Goal: Transaction & Acquisition: Purchase product/service

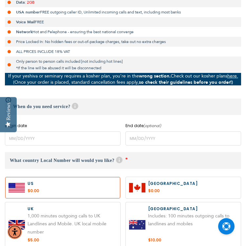
scroll to position [188, 0]
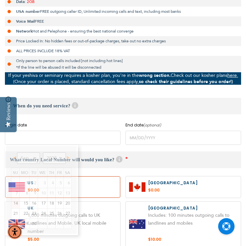
click at [99, 139] on input "name" at bounding box center [63, 137] width 116 height 14
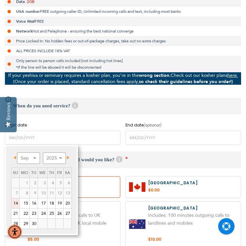
click at [17, 201] on link "14" at bounding box center [15, 203] width 8 height 10
type input "[DATE]"
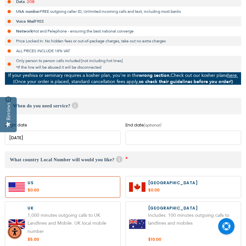
click at [152, 136] on input "name" at bounding box center [184, 137] width 116 height 14
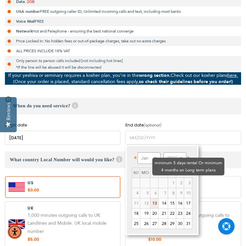
click at [168, 177] on td "1" at bounding box center [172, 182] width 8 height 10
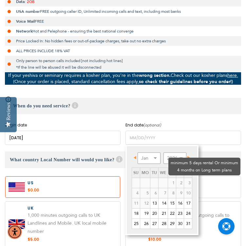
click at [184, 177] on td "3" at bounding box center [188, 182] width 8 height 10
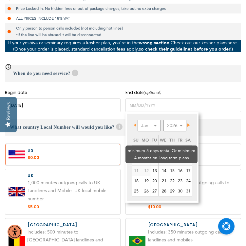
scroll to position [222, 0]
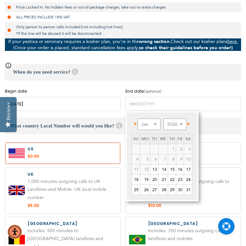
click at [190, 123] on span "Next" at bounding box center [189, 123] width 3 height 3
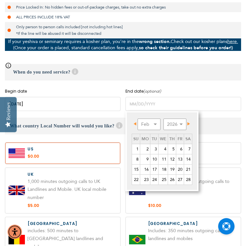
click at [190, 123] on span "Next" at bounding box center [189, 123] width 3 height 3
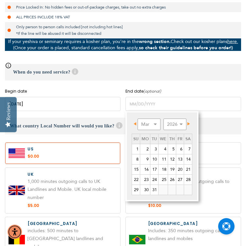
click at [190, 123] on span "Next" at bounding box center [189, 123] width 3 height 3
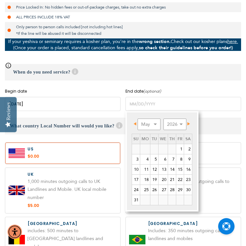
click at [190, 123] on span "Next" at bounding box center [189, 123] width 3 height 3
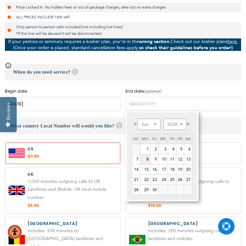
click at [147, 158] on link "8" at bounding box center [145, 159] width 10 height 10
type input "[DATE]"
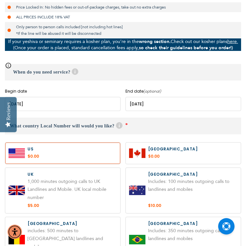
click at [83, 139] on div "What country Local Number will would you like? Help With our local virtual numb…" at bounding box center [123, 236] width 236 height 238
click at [83, 150] on label at bounding box center [62, 152] width 115 height 21
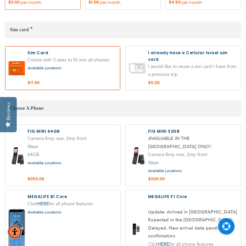
scroll to position [629, 0]
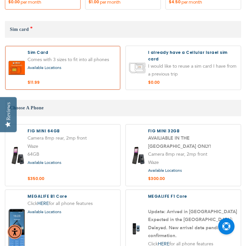
click at [44, 209] on span "Available Locations" at bounding box center [45, 211] width 34 height 5
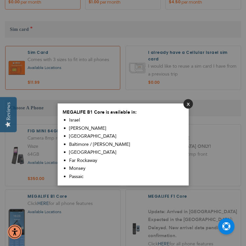
click at [189, 106] on button "Close" at bounding box center [189, 104] width 10 height 10
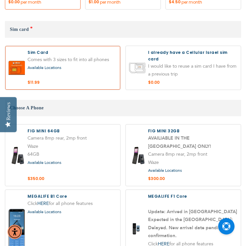
click at [171, 168] on span "Available Locations" at bounding box center [165, 170] width 34 height 5
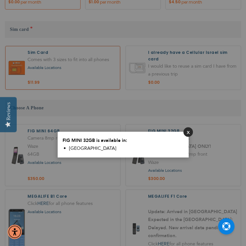
click at [190, 131] on button "Close" at bounding box center [189, 132] width 10 height 10
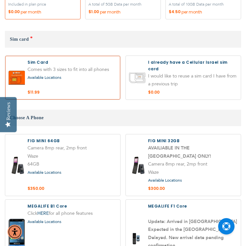
scroll to position [606, 0]
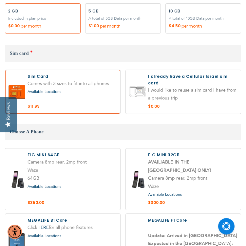
click at [38, 148] on label at bounding box center [62, 178] width 115 height 61
radio input "true"
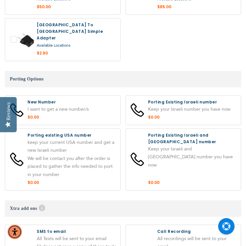
scroll to position [1163, 0]
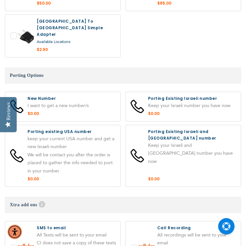
click at [62, 92] on label at bounding box center [62, 106] width 115 height 29
radio input "true"
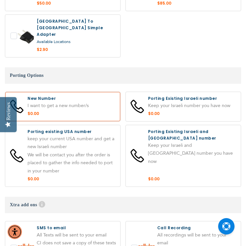
click at [69, 125] on label at bounding box center [62, 155] width 115 height 61
radio input "true"
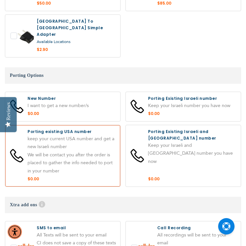
click at [82, 92] on label at bounding box center [62, 106] width 115 height 29
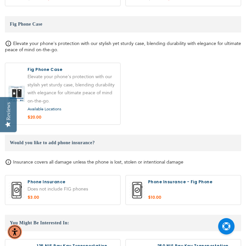
scroll to position [887, 0]
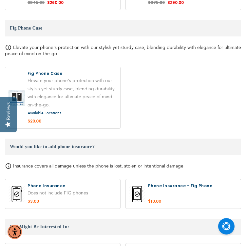
click at [59, 67] on label at bounding box center [62, 97] width 115 height 61
radio input "true"
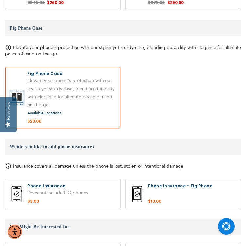
click at [59, 67] on label at bounding box center [62, 97] width 115 height 61
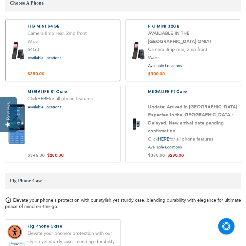
scroll to position [879, 0]
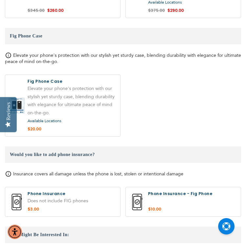
click at [52, 118] on span "Available Locations" at bounding box center [45, 120] width 34 height 5
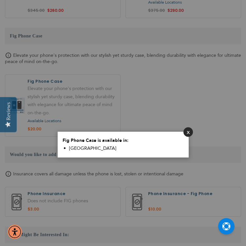
click at [190, 130] on button "Close" at bounding box center [189, 132] width 10 height 10
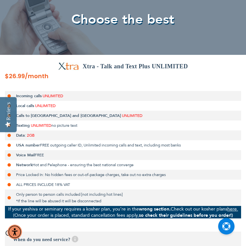
scroll to position [53, 0]
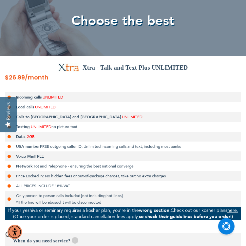
click at [72, 126] on span "no picture text" at bounding box center [64, 126] width 26 height 5
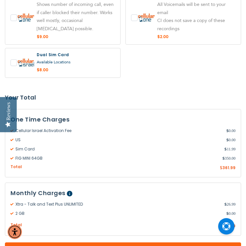
scroll to position [1458, 0]
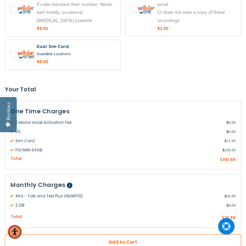
click at [89, 238] on span "Add to Cart" at bounding box center [123, 241] width 193 height 7
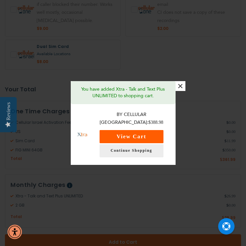
click at [124, 136] on button "View Cart" at bounding box center [132, 136] width 64 height 13
